Goal: Check status: Check status

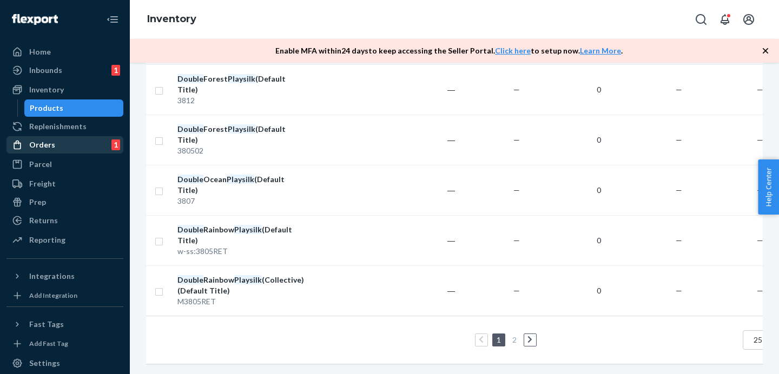
click at [58, 149] on div "Orders 1" at bounding box center [65, 144] width 115 height 15
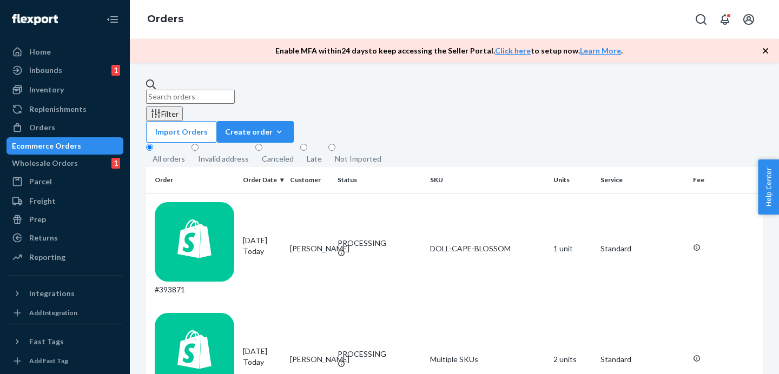
click at [193, 90] on input "text" at bounding box center [190, 97] width 89 height 14
paste input "#R1ONFMLIXL"
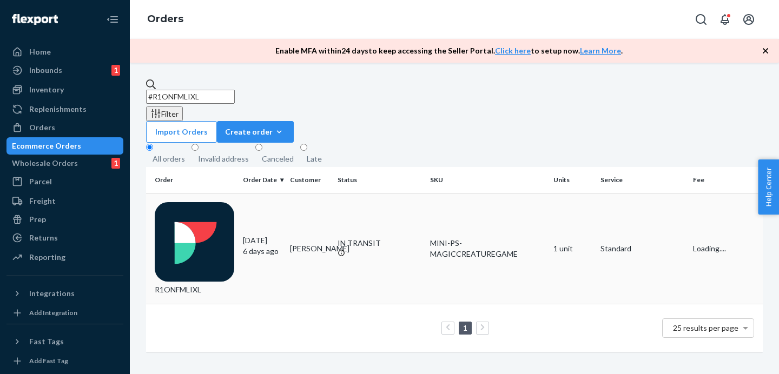
type input "#R1ONFMLIXL"
click at [275, 235] on div "[DATE] [DATE]" at bounding box center [262, 246] width 38 height 22
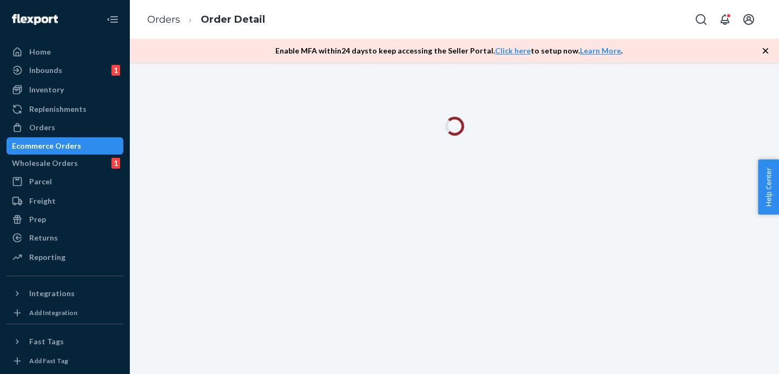
click at [768, 52] on icon "button" at bounding box center [765, 50] width 11 height 11
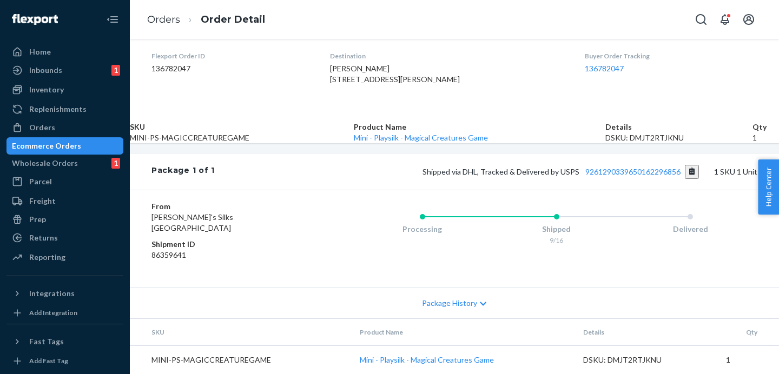
scroll to position [309, 0]
click at [585, 176] on link "9261290339650162296856" at bounding box center [632, 171] width 95 height 9
click at [99, 138] on link "Ecommerce Orders" at bounding box center [64, 145] width 117 height 17
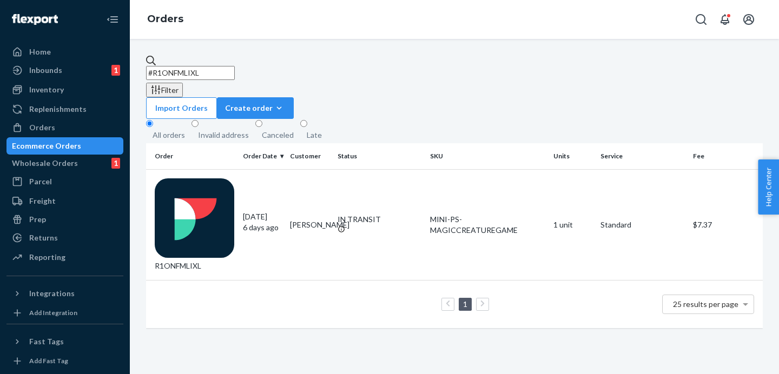
drag, startPoint x: 229, startPoint y: 67, endPoint x: 127, endPoint y: 66, distance: 102.3
click at [127, 66] on div "Home Inbounds 1 Shipping Plans Problems 1 Inventory Products Replenishments Ord…" at bounding box center [389, 187] width 779 height 374
paste input "WM4DZIOLG"
type input "#R1WM4DZIOLG"
click at [296, 175] on td "[PERSON_NAME]" at bounding box center [309, 224] width 47 height 111
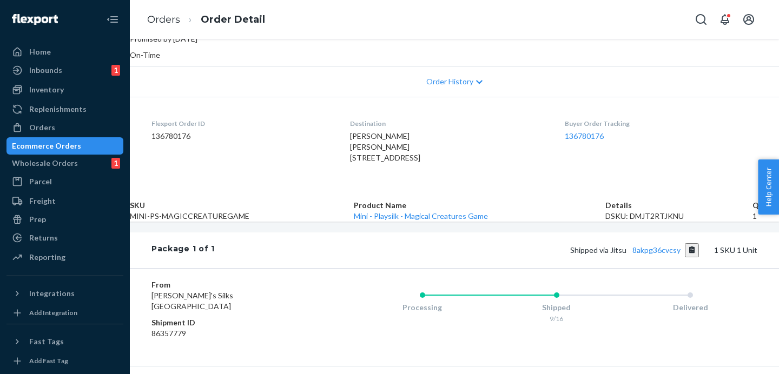
click at [542, 122] on dl "Flexport Order ID 136780176 Destination [PERSON_NAME] [PERSON_NAME] [STREET_ADD…" at bounding box center [454, 143] width 649 height 92
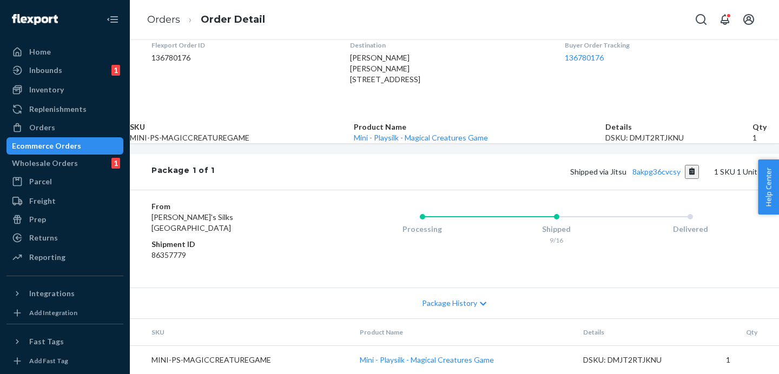
scroll to position [344, 0]
click at [632, 170] on link "8akpg36cvcsy" at bounding box center [656, 171] width 48 height 9
